Goal: Check status

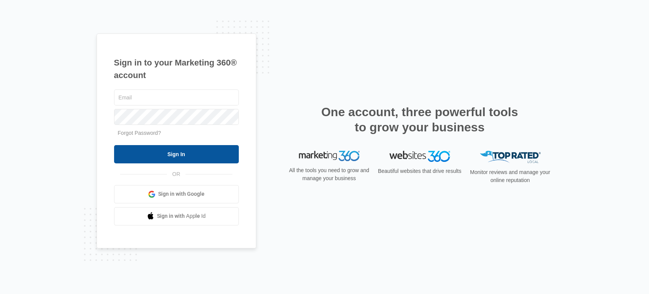
type input "[EMAIL_ADDRESS][DOMAIN_NAME]"
click at [181, 155] on input "Sign In" at bounding box center [176, 154] width 125 height 18
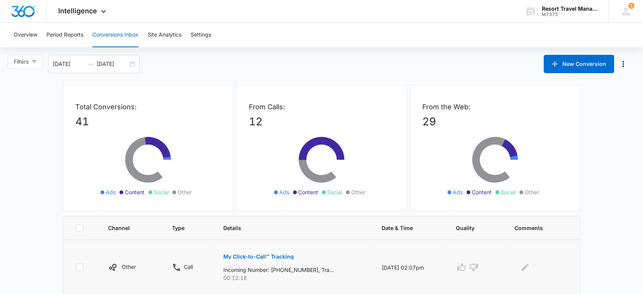
click at [283, 253] on button "My Click-to-Call™ Tracking" at bounding box center [258, 256] width 70 height 18
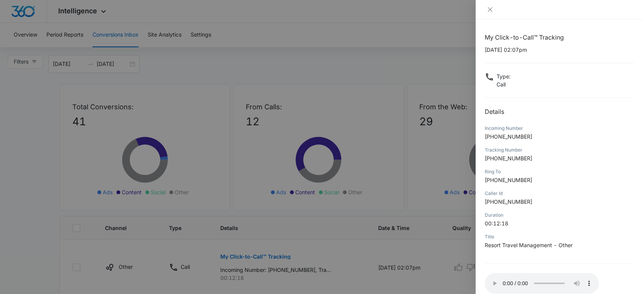
click at [554, 14] on div at bounding box center [559, 9] width 167 height 19
click at [551, 85] on div "Type : Call" at bounding box center [559, 80] width 149 height 16
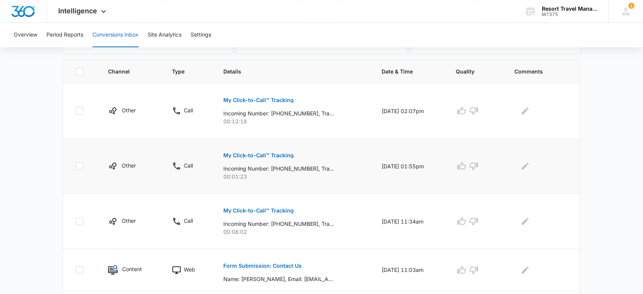
scroll to position [169, 0]
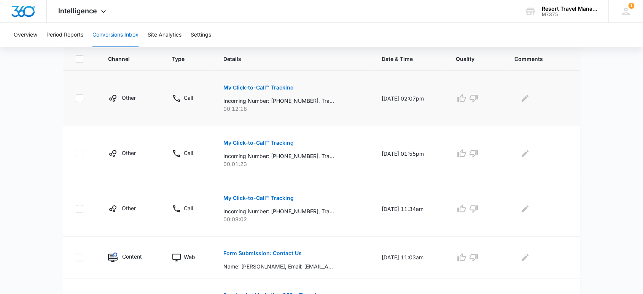
click at [273, 86] on p "My Click-to-Call™ Tracking" at bounding box center [258, 87] width 70 height 5
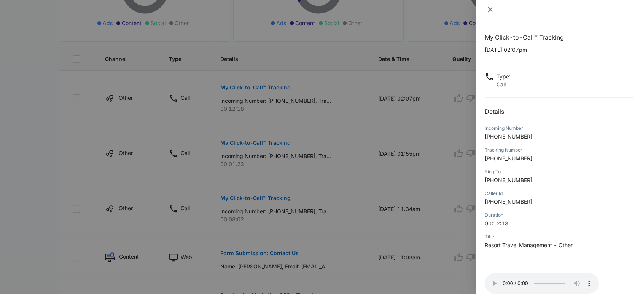
click at [487, 13] on button "Close" at bounding box center [490, 9] width 11 height 7
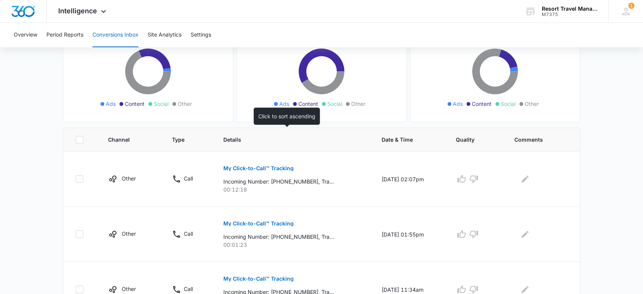
scroll to position [42, 0]
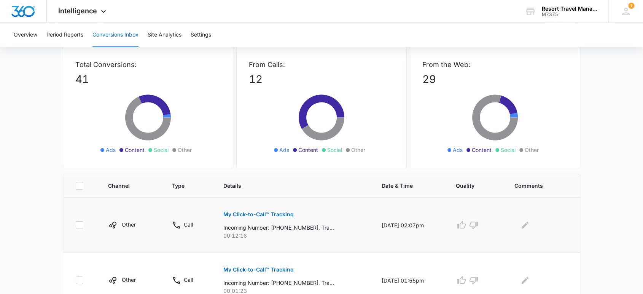
click at [263, 217] on button "My Click-to-Call™ Tracking" at bounding box center [258, 214] width 70 height 18
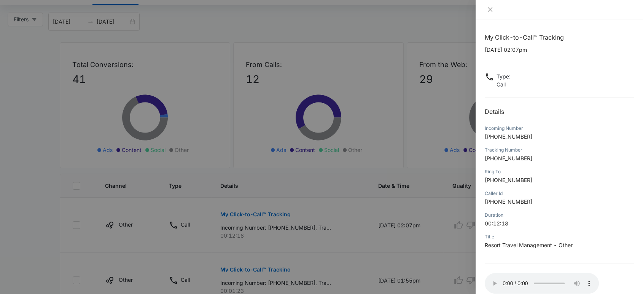
click at [341, 253] on div at bounding box center [321, 147] width 643 height 294
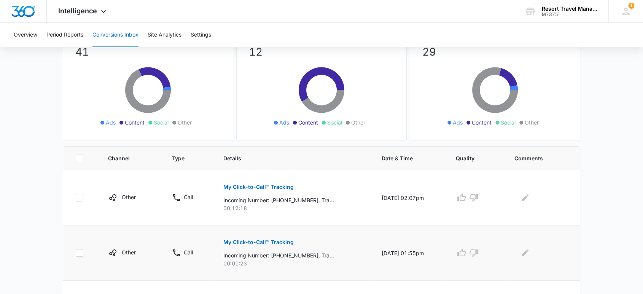
scroll to position [84, 0]
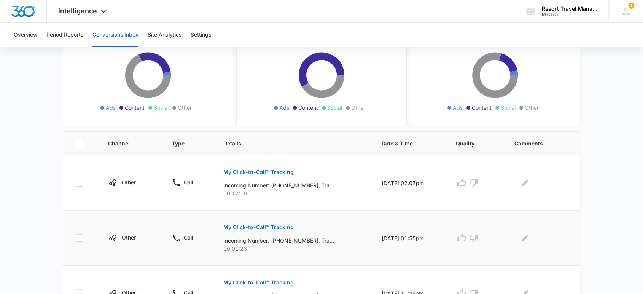
click at [259, 226] on p "My Click-to-Call™ Tracking" at bounding box center [258, 226] width 70 height 5
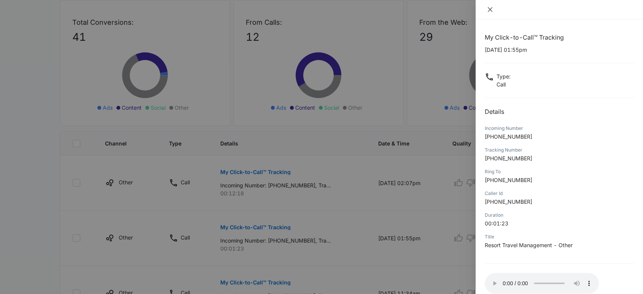
click at [492, 8] on icon "close" at bounding box center [490, 9] width 6 height 6
